Goal: Task Accomplishment & Management: Manage account settings

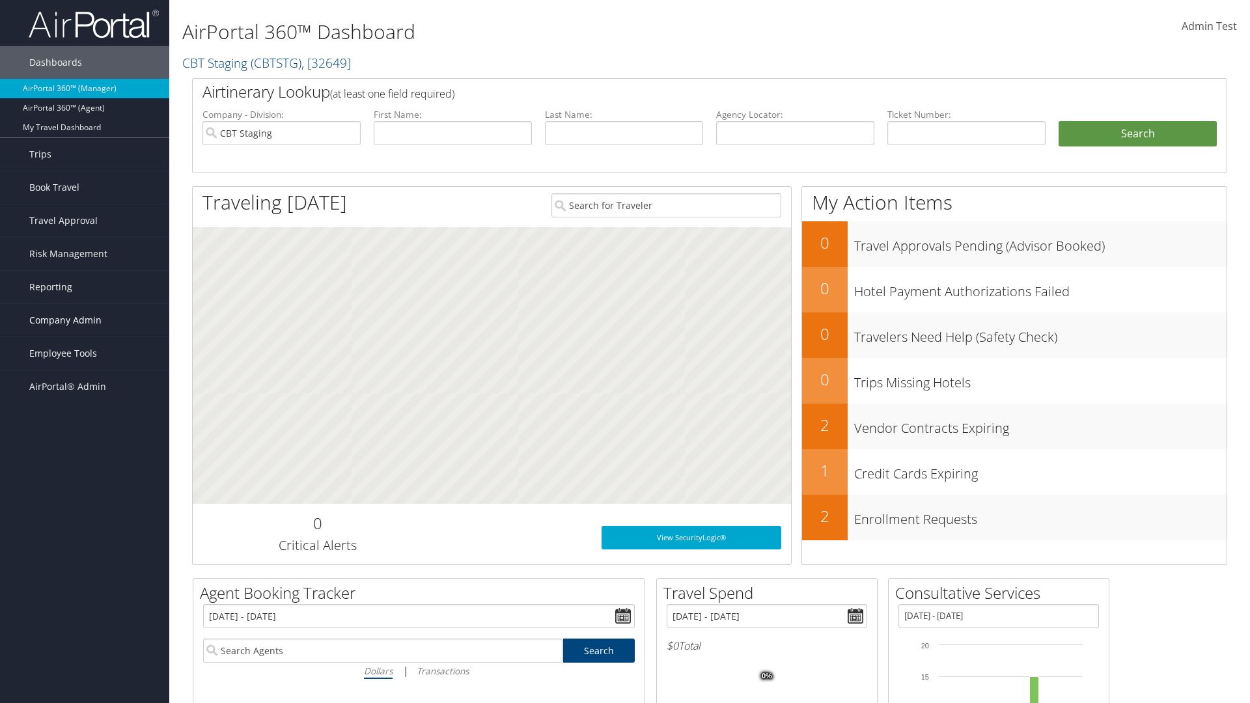
click at [85, 320] on span "Company Admin" at bounding box center [65, 320] width 72 height 33
click at [0, 0] on link "Travel Policy" at bounding box center [0, 0] width 0 height 0
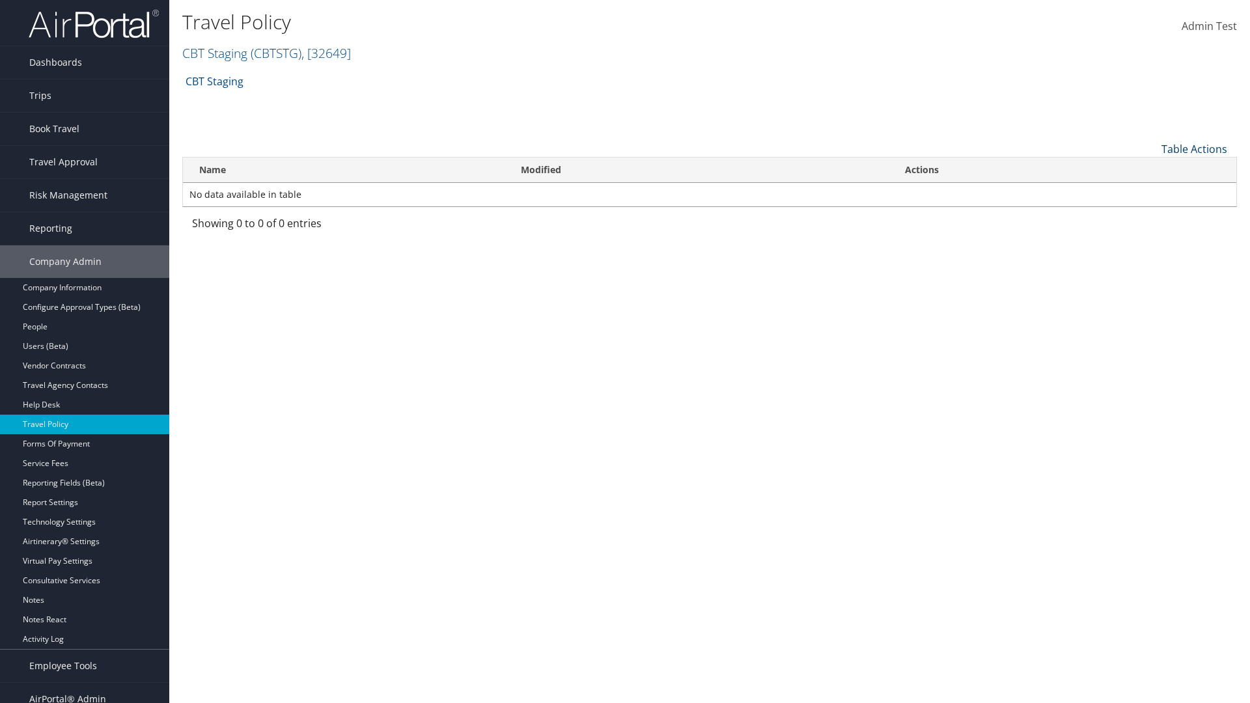
click at [1194, 148] on link "Table Actions" at bounding box center [1195, 149] width 66 height 14
click at [1151, 169] on link "Add New Policy" at bounding box center [1150, 169] width 171 height 22
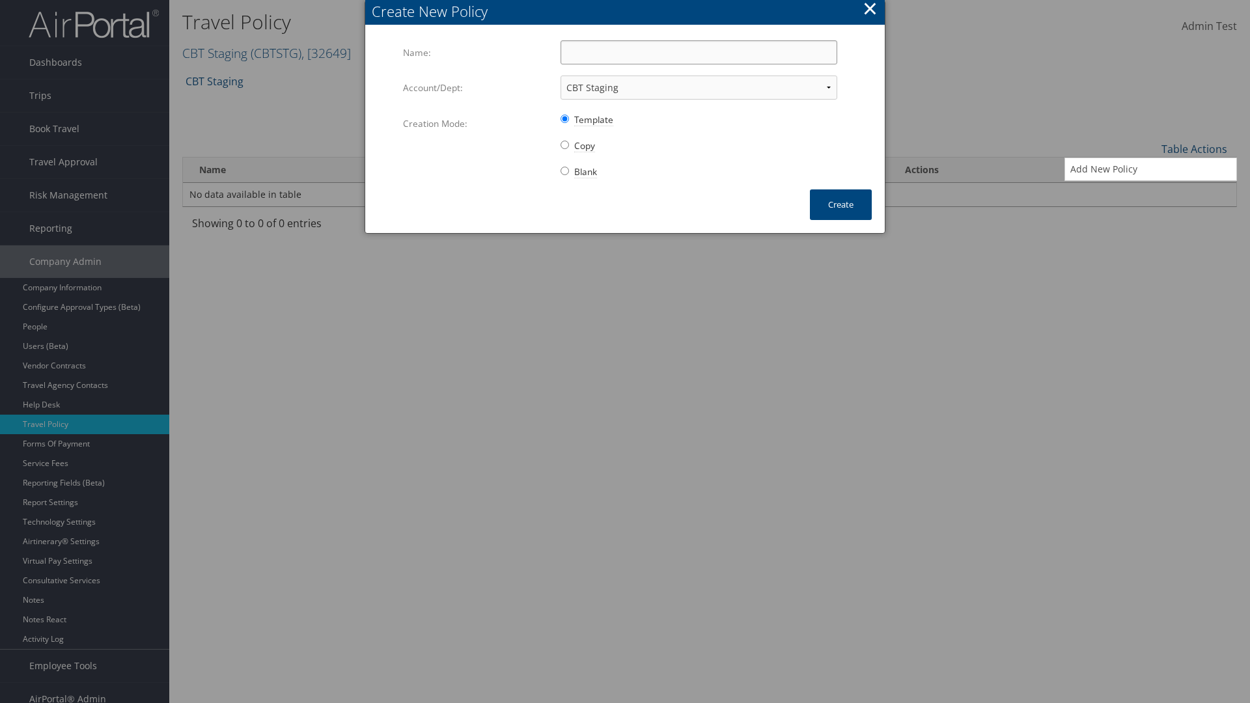
click at [699, 52] on input "Name:" at bounding box center [699, 52] width 277 height 24
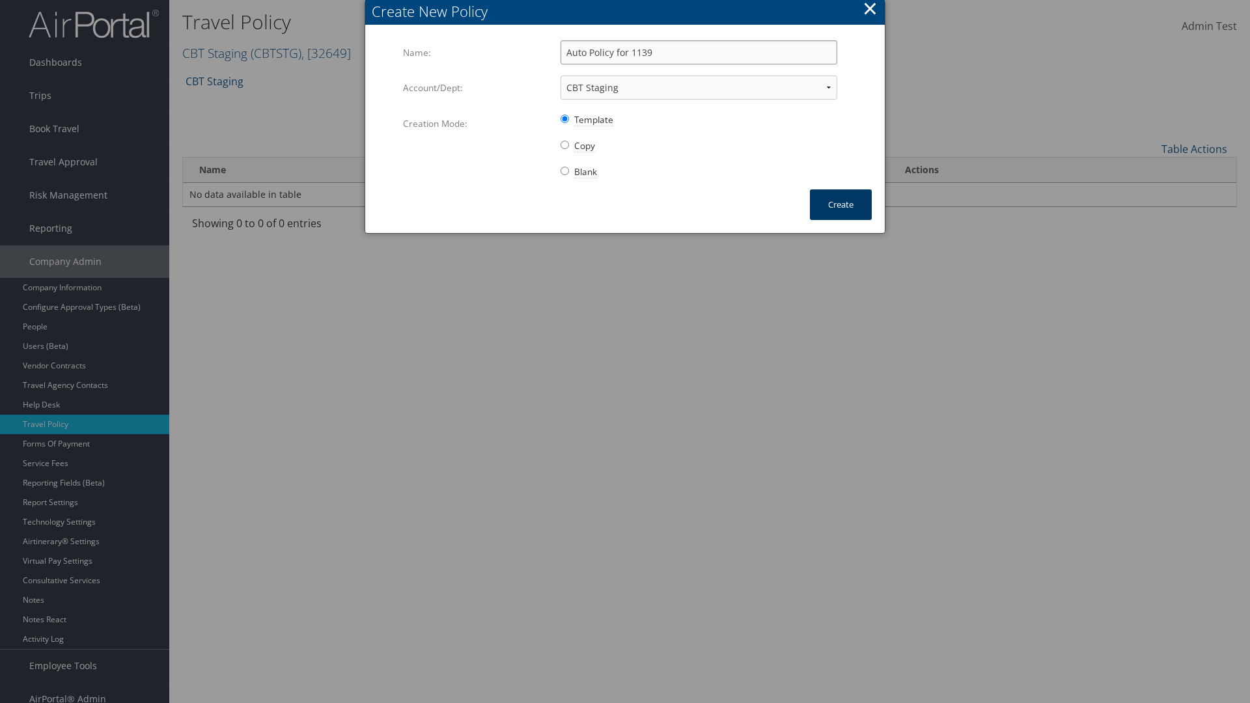
type input "Auto Policy for 1139"
click at [841, 205] on button "Create" at bounding box center [841, 205] width 62 height 31
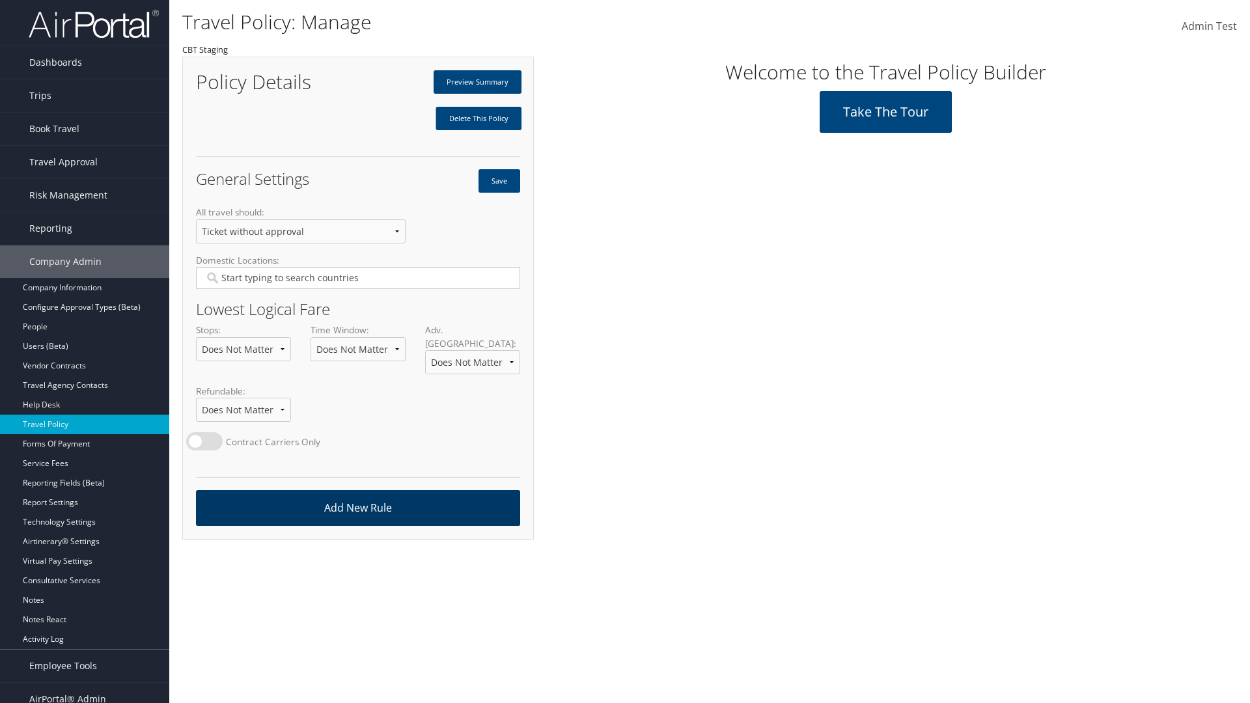
click at [358, 495] on link "Add New Rule" at bounding box center [358, 508] width 324 height 36
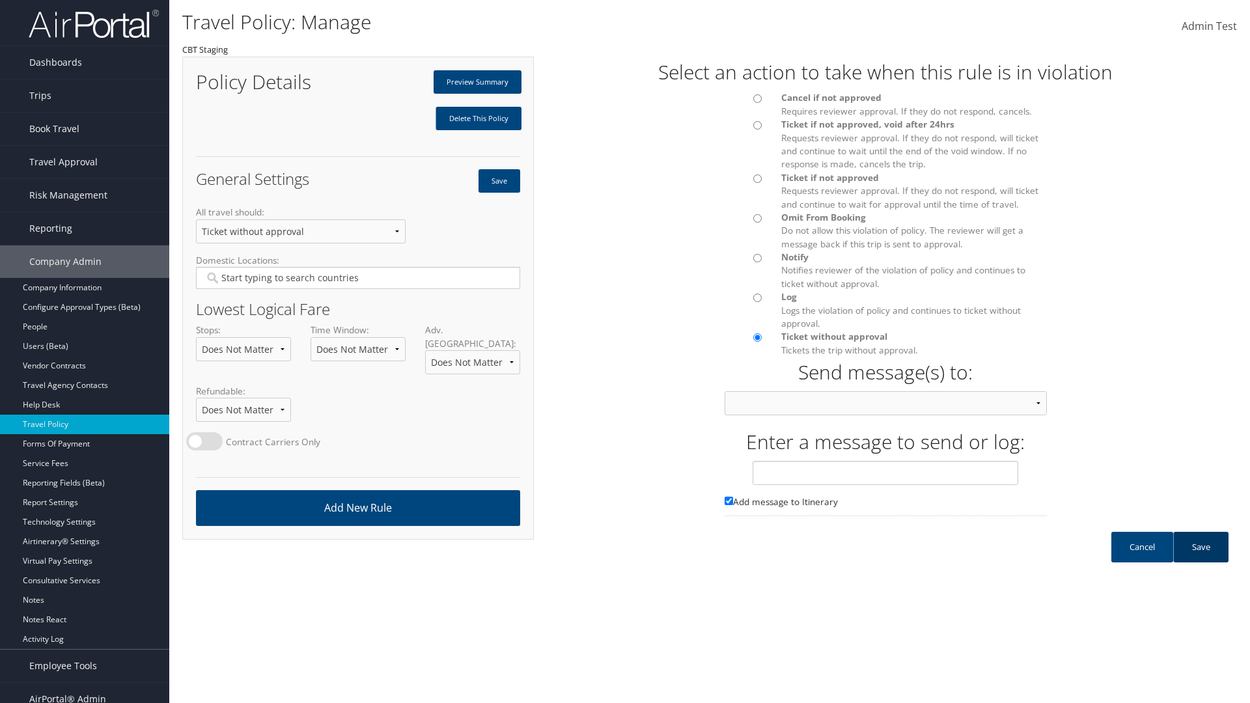
click at [1201, 560] on link "Save" at bounding box center [1201, 547] width 55 height 31
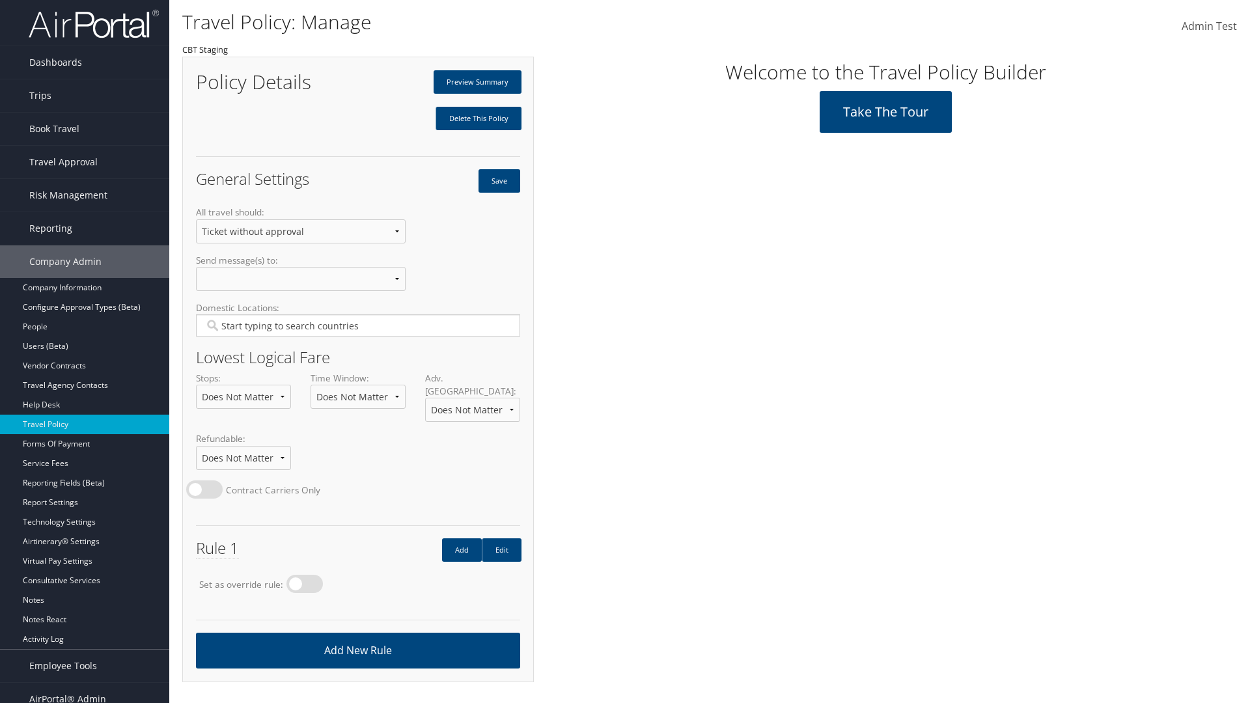
click at [499, 181] on button "Save" at bounding box center [500, 180] width 42 height 23
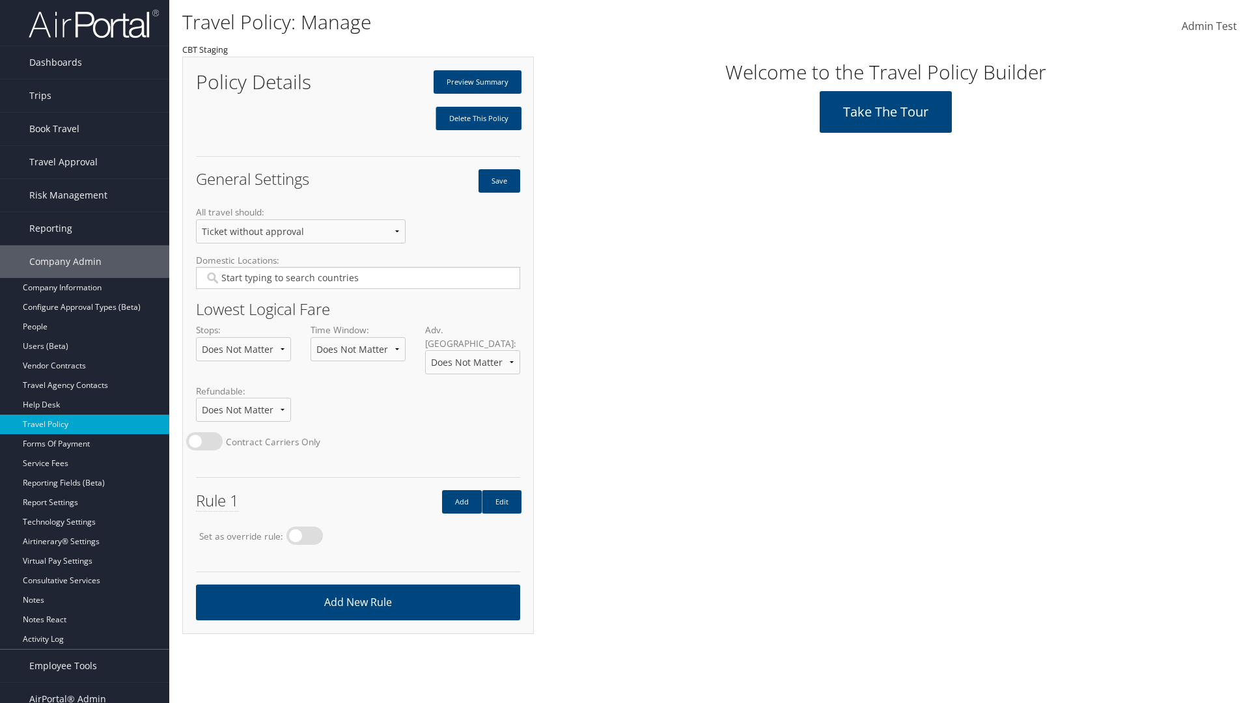
click at [309, 527] on label at bounding box center [305, 536] width 36 height 18
radio input "true"
click at [499, 181] on button "Save" at bounding box center [500, 180] width 42 height 23
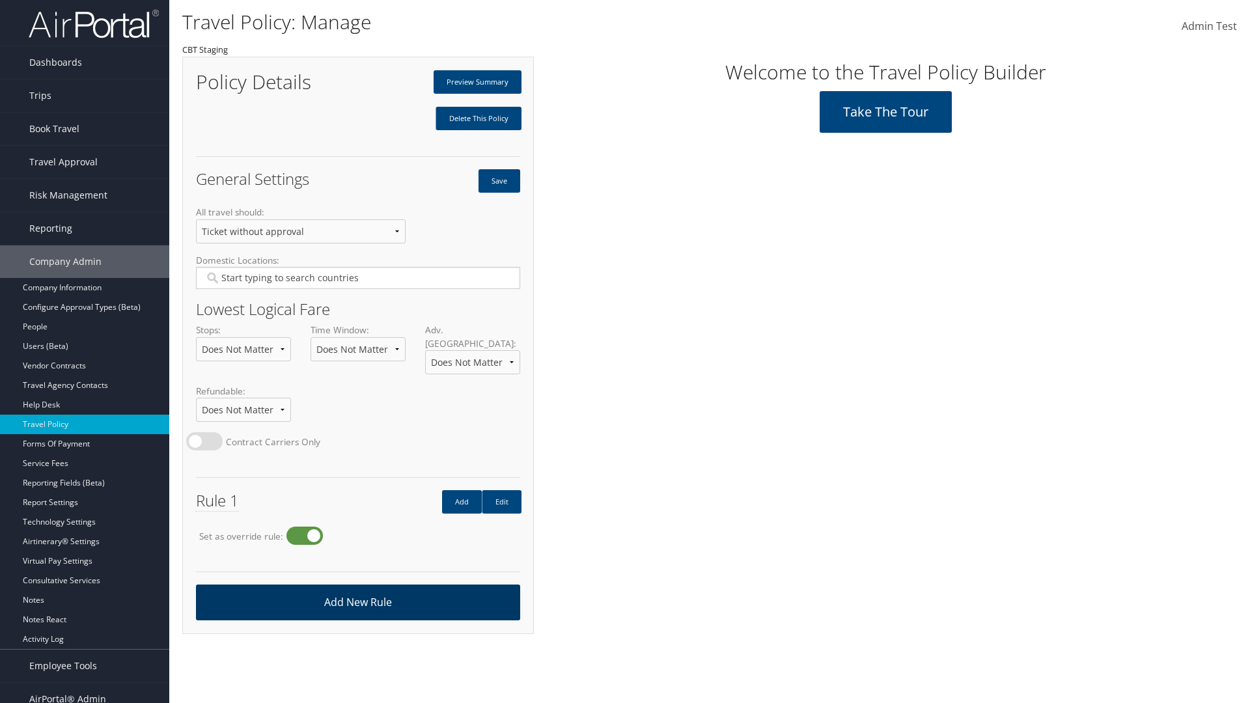
click at [358, 589] on link "Add New Rule" at bounding box center [358, 603] width 324 height 36
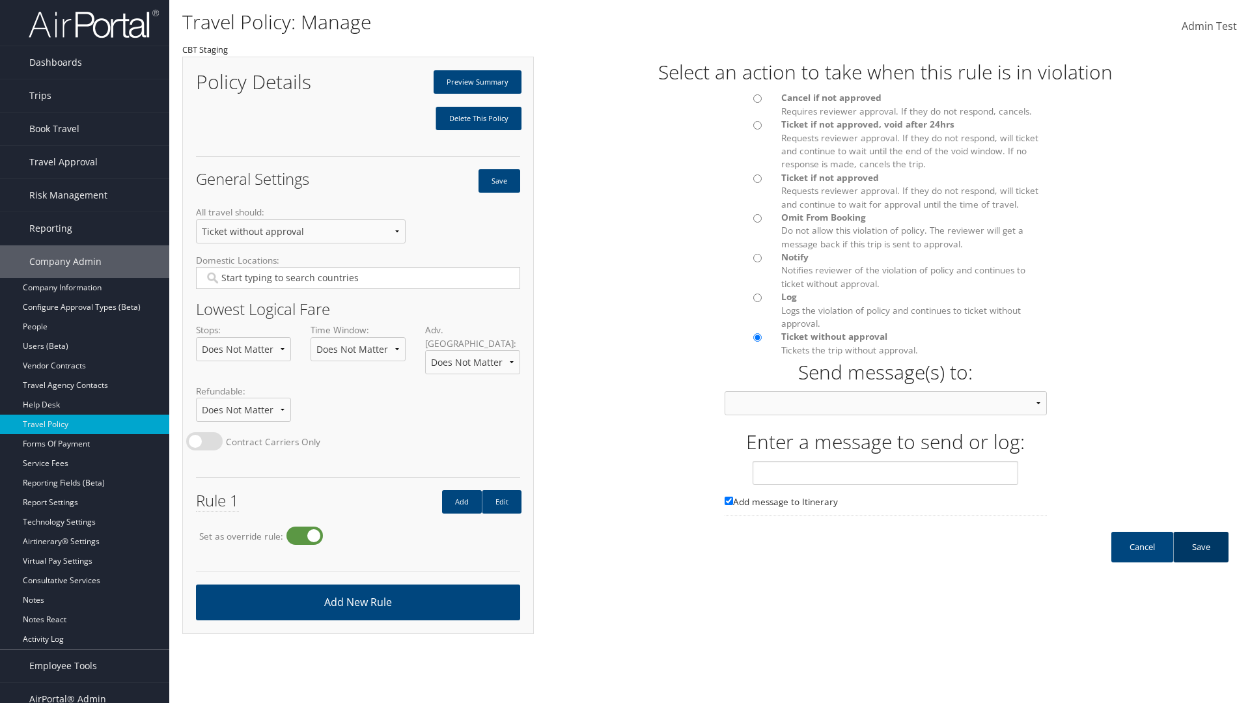
click at [1201, 560] on link "Save" at bounding box center [1201, 547] width 55 height 31
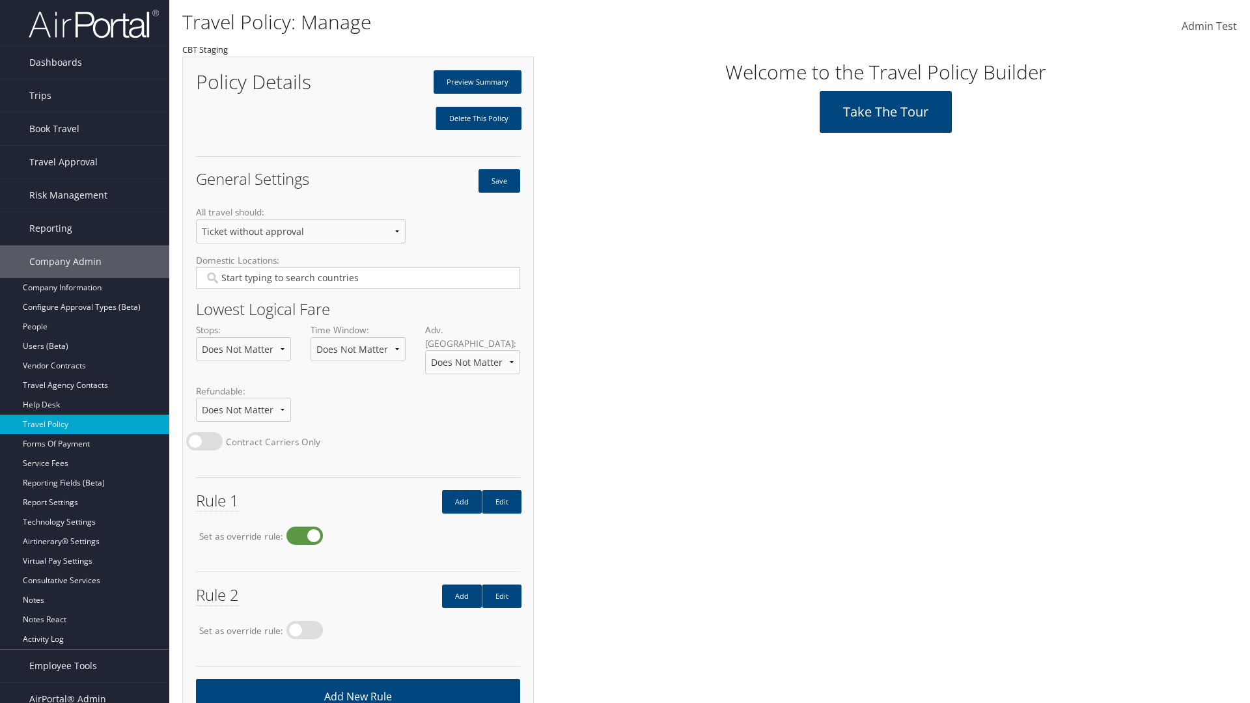
click at [309, 527] on label at bounding box center [305, 536] width 36 height 18
radio input "false"
click at [499, 181] on button "Save" at bounding box center [500, 180] width 42 height 23
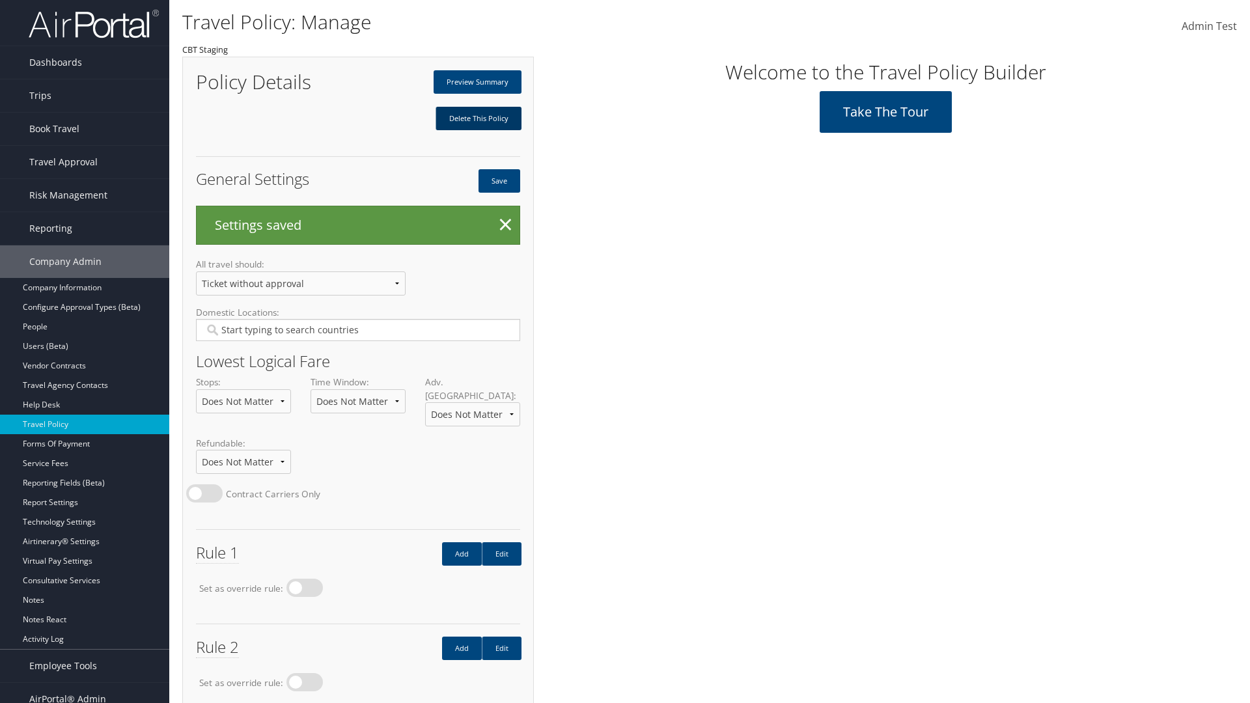
click at [478, 119] on link "Delete This Policy" at bounding box center [479, 118] width 86 height 23
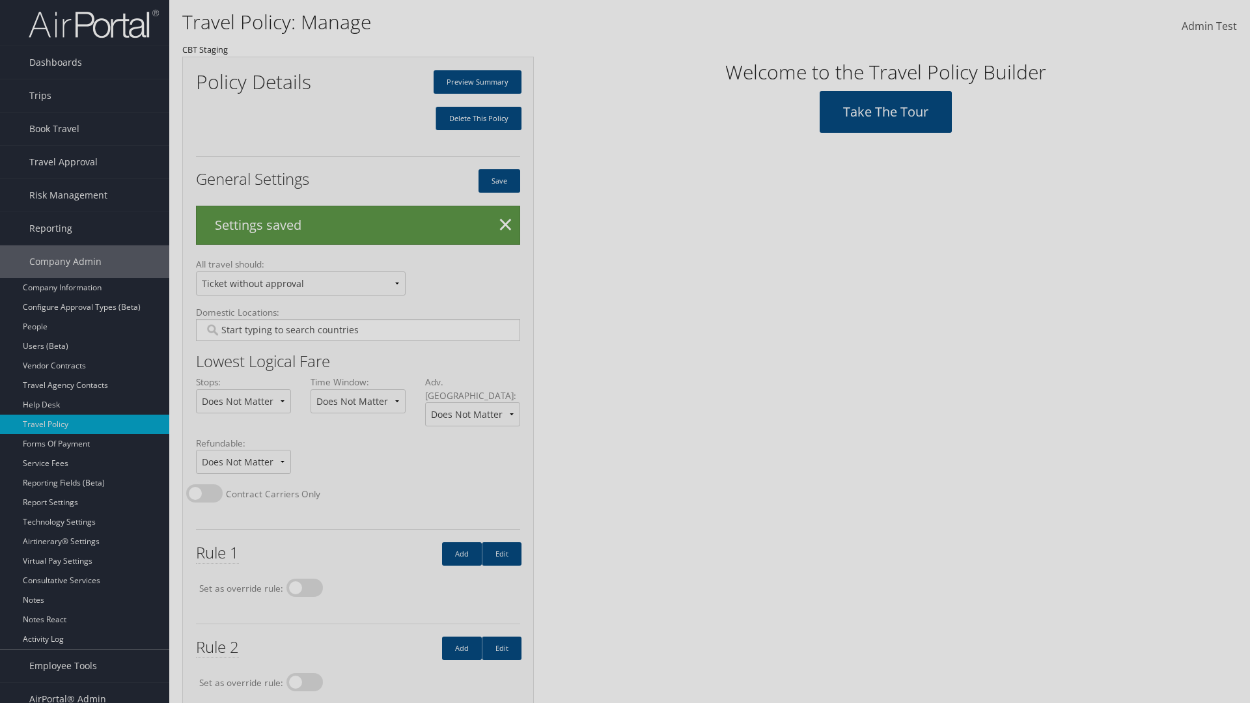
click at [0, 0] on input "Type YES to continue:" at bounding box center [0, 0] width 0 height 0
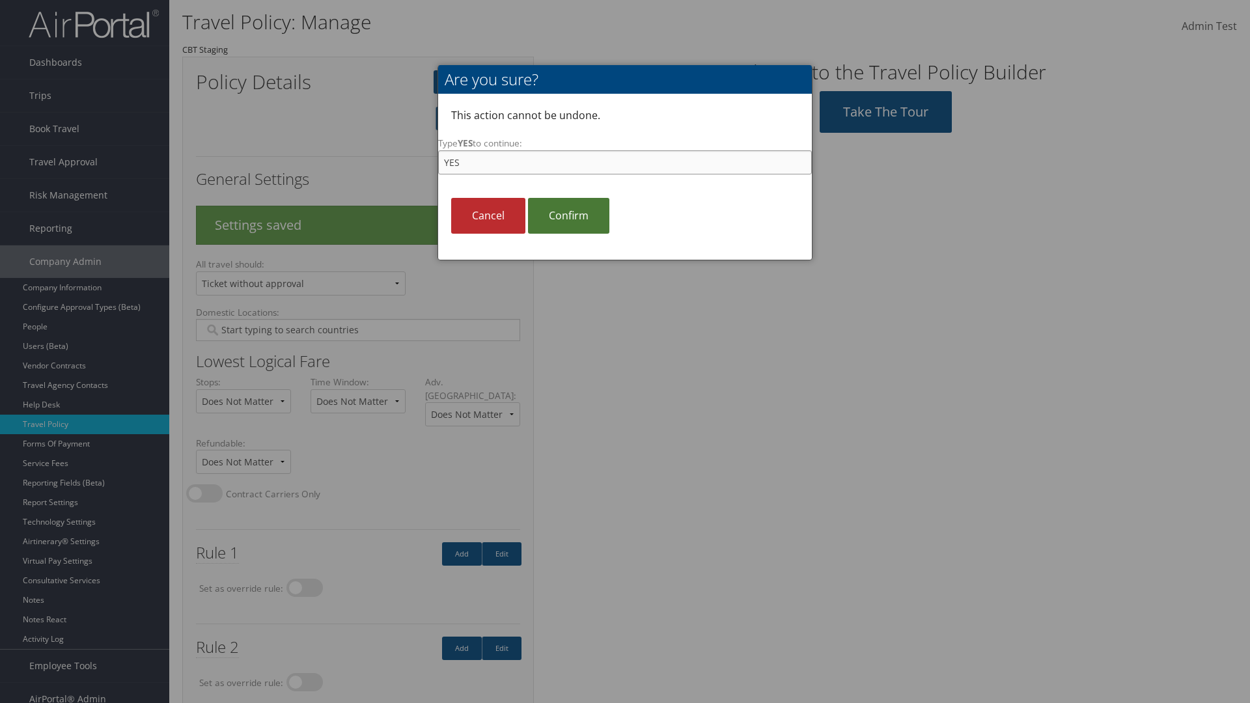
type input "YES"
click at [569, 216] on link "Confirm" at bounding box center [568, 216] width 81 height 36
